Goal: Ask a question

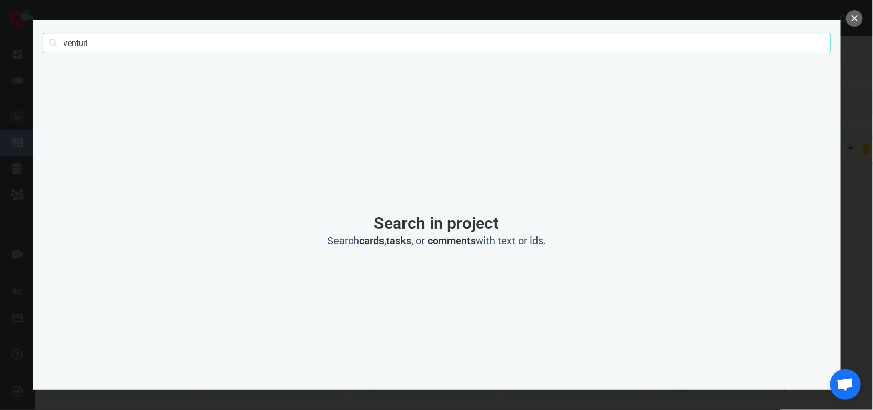
scroll to position [0, 1464]
click at [58, 45] on input "venturi" at bounding box center [437, 43] width 788 height 20
type input "[PERSON_NAME]"
click button "Search" at bounding box center [0, 0] width 0 height 0
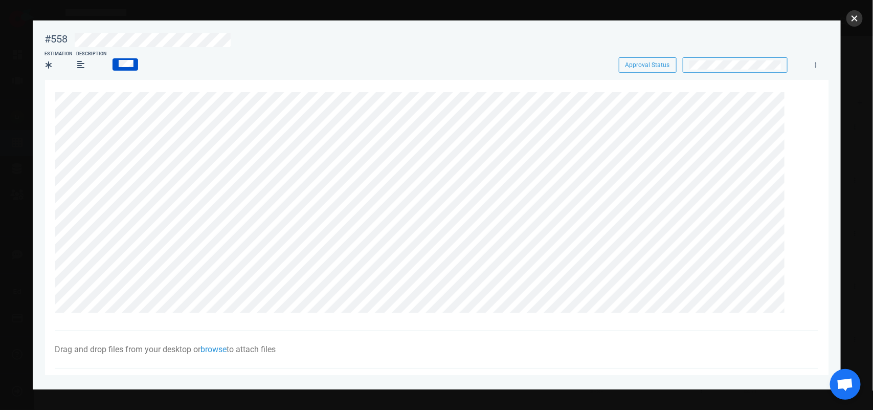
click at [854, 20] on button "close" at bounding box center [855, 18] width 16 height 16
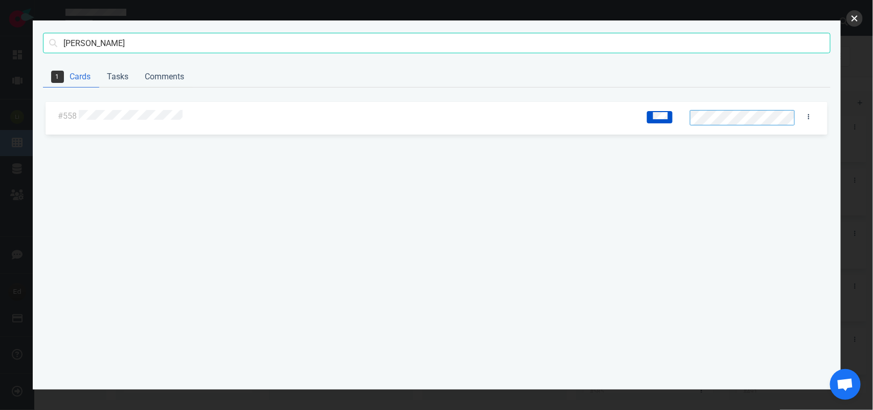
click at [857, 17] on button "close" at bounding box center [855, 18] width 16 height 16
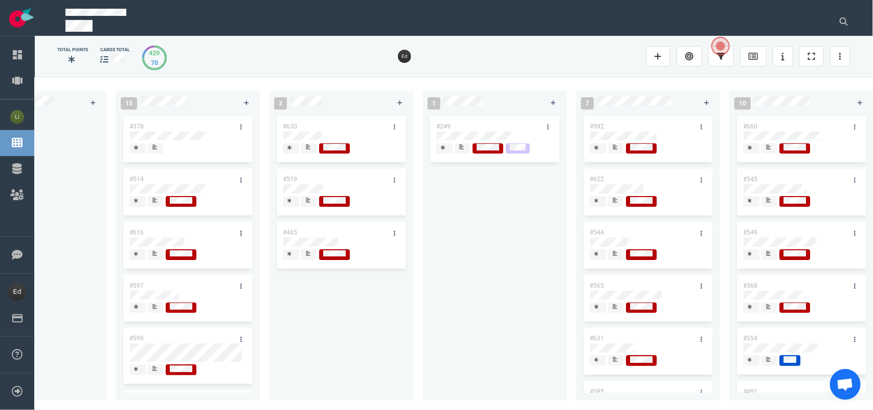
click at [487, 404] on div "0 2 #662 #653 14 #661 #656 #641 #639 #634 #635 #608 #611 #602 3 #482 #390 #331 …" at bounding box center [454, 243] width 839 height 333
drag, startPoint x: 477, startPoint y: 404, endPoint x: 380, endPoint y: 405, distance: 97.7
click at [356, 400] on div "0 2 #662 #653 14 #661 #656 #641 #639 #634 #635 #608 #611 #602 3 #482 #390 #331 …" at bounding box center [454, 243] width 839 height 333
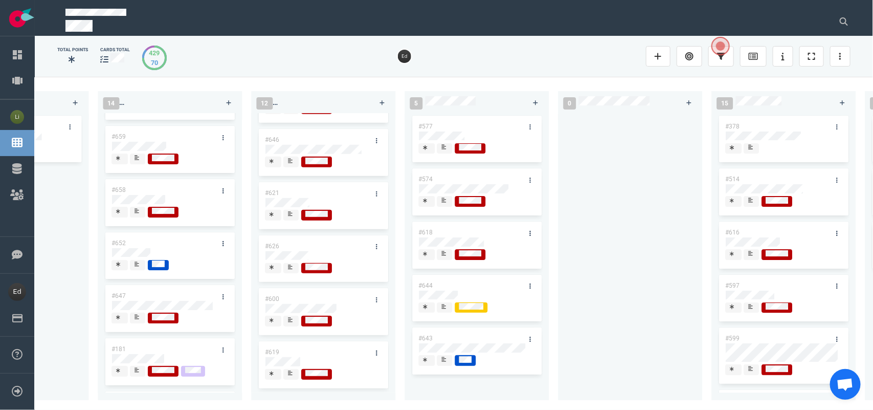
scroll to position [0, 0]
click at [842, 32] on div at bounding box center [841, 21] width 32 height 33
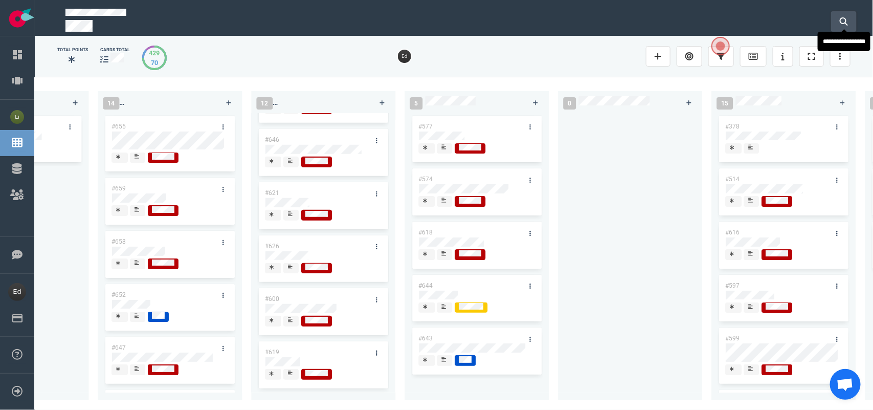
click at [844, 24] on button at bounding box center [844, 21] width 26 height 20
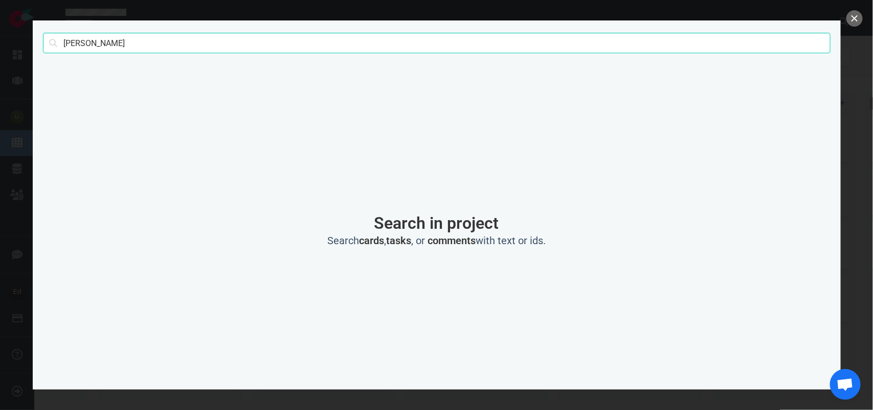
click at [68, 44] on input "[PERSON_NAME]" at bounding box center [437, 43] width 788 height 20
type input "[PERSON_NAME]"
click button "Search" at bounding box center [0, 0] width 0 height 0
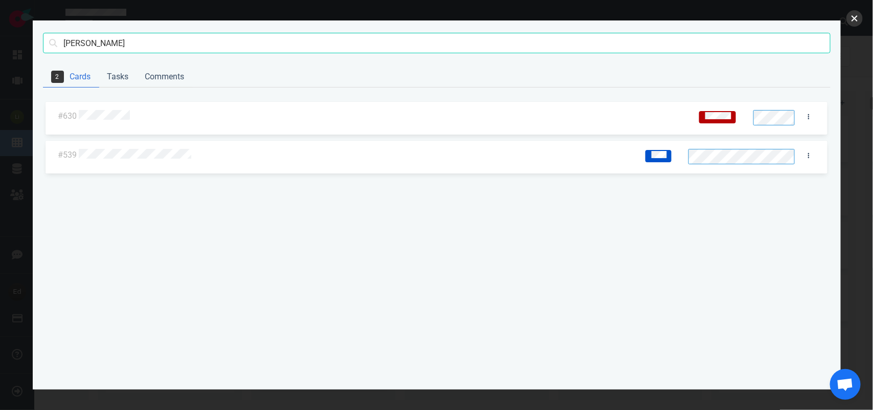
click at [857, 14] on button "close" at bounding box center [855, 18] width 16 height 16
